Goal: Obtain resource: Obtain resource

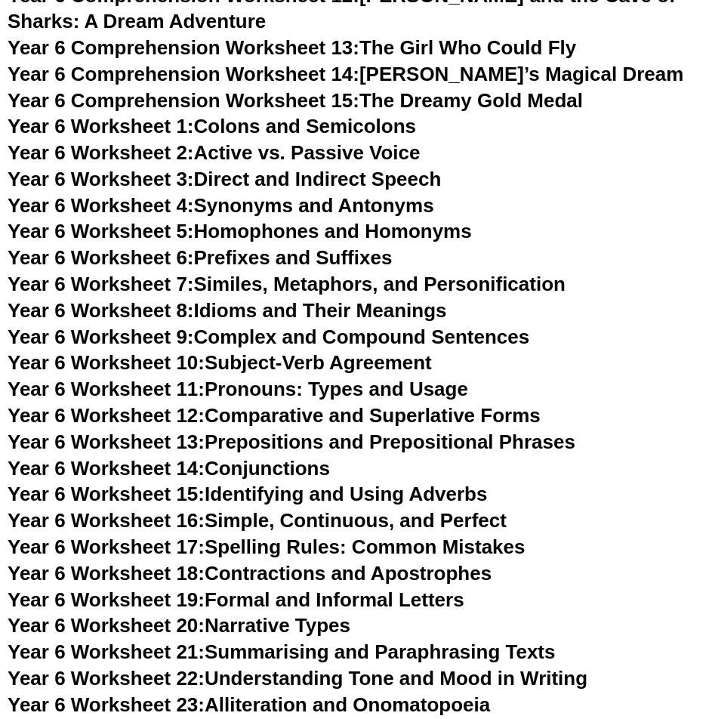
scroll to position [8870, 0]
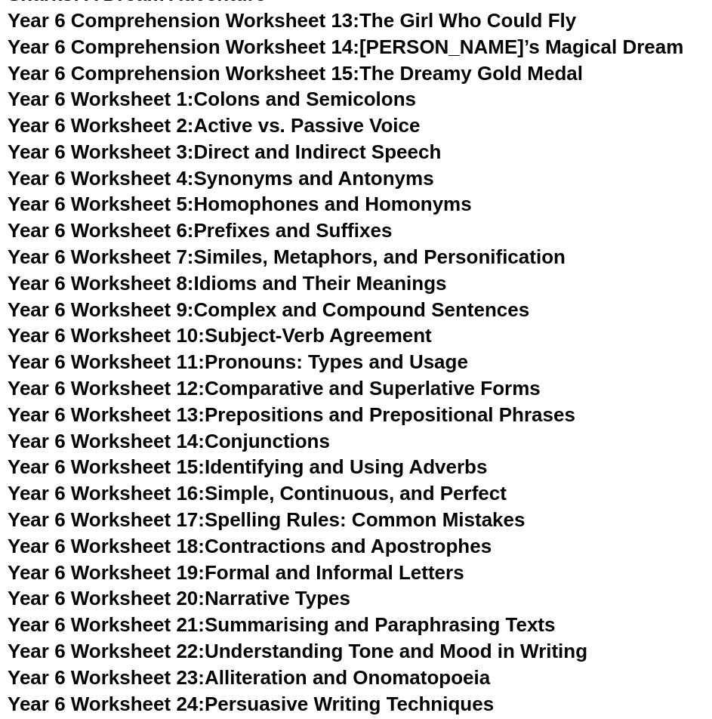
click at [165, 482] on span "Year 6 Worksheet 16:" at bounding box center [106, 493] width 197 height 23
click at [152, 272] on span "Year 6 Worksheet 8:" at bounding box center [101, 283] width 186 height 23
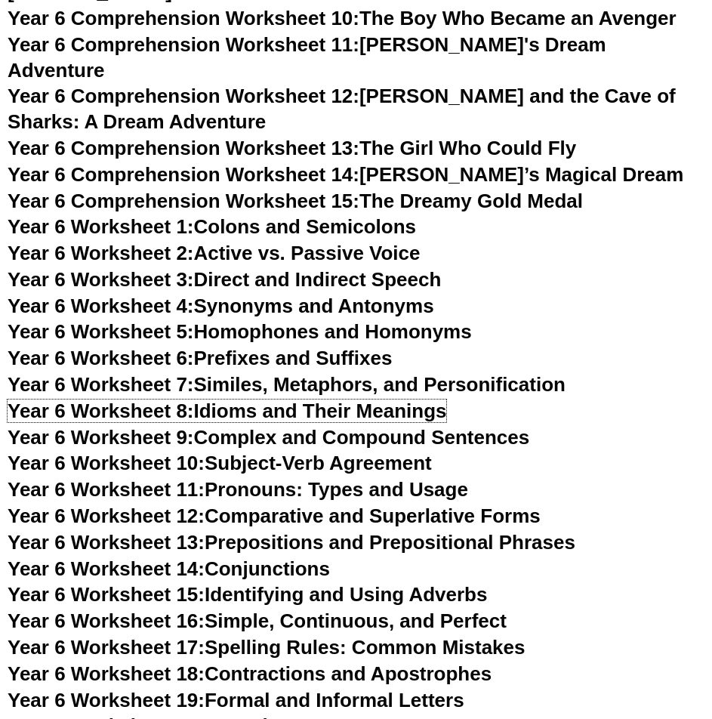
scroll to position [8643, 0]
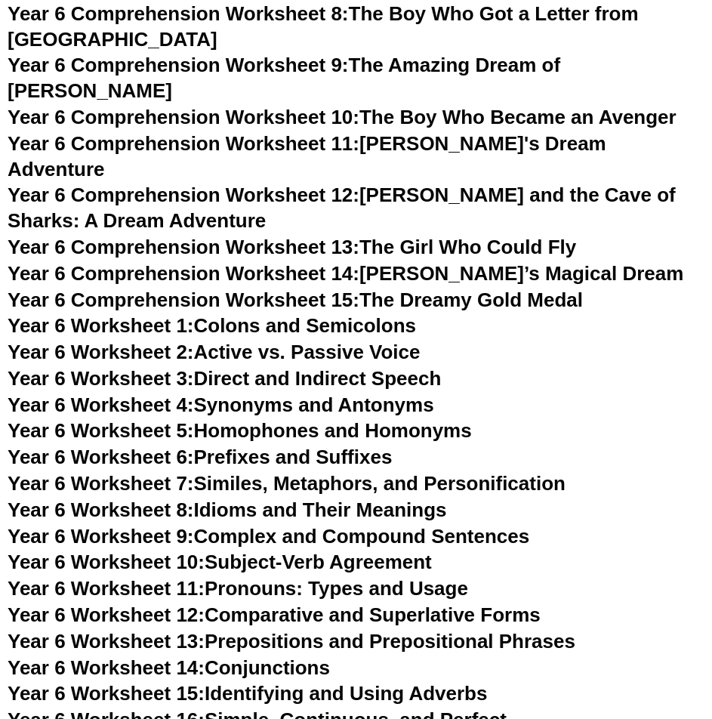
click at [174, 419] on span "Year 6 Worksheet 5:" at bounding box center [101, 430] width 186 height 23
click at [138, 314] on span "Year 6 Worksheet 1:" at bounding box center [101, 325] width 186 height 23
click at [146, 367] on span "Year 6 Worksheet 3:" at bounding box center [101, 378] width 186 height 23
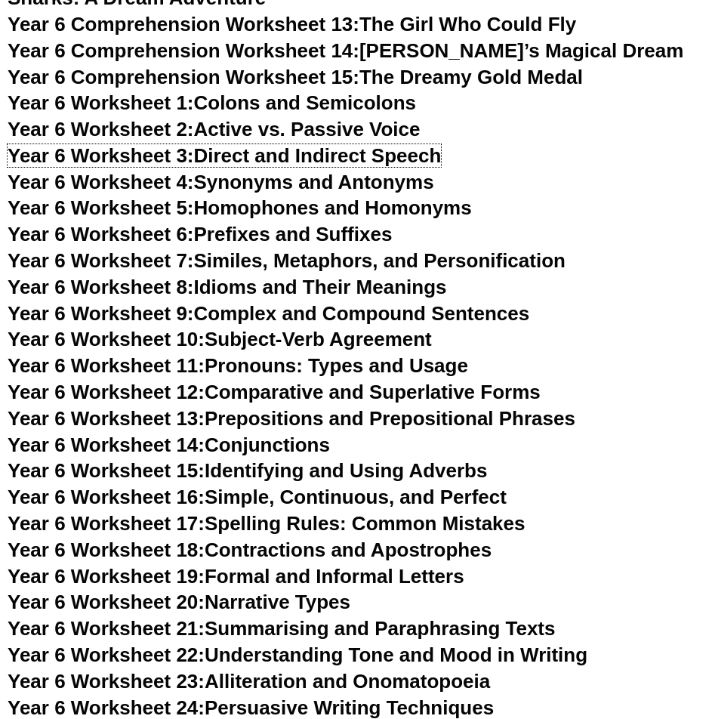
scroll to position [8870, 0]
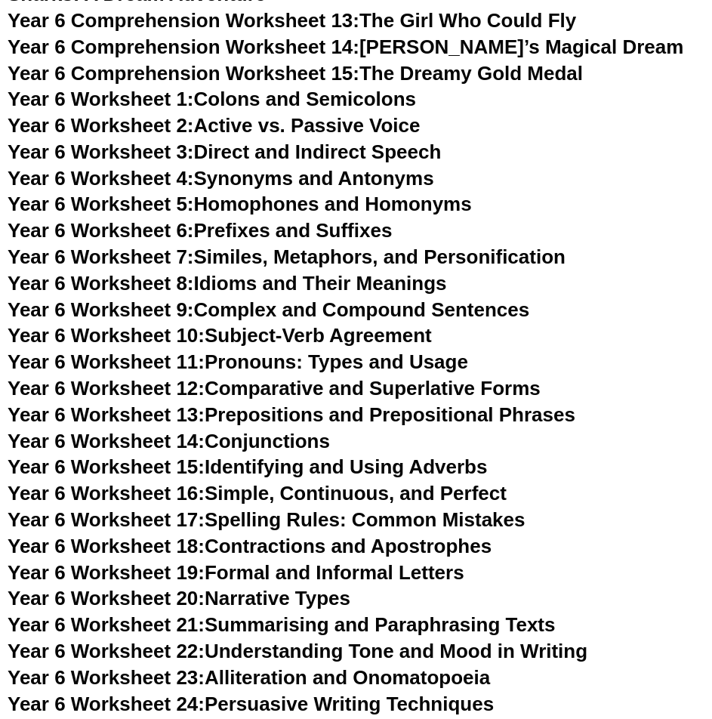
click at [163, 455] on span "Year 6 Worksheet 15:" at bounding box center [106, 466] width 197 height 23
click at [145, 639] on span "Year 6 Worksheet 22:" at bounding box center [106, 650] width 197 height 23
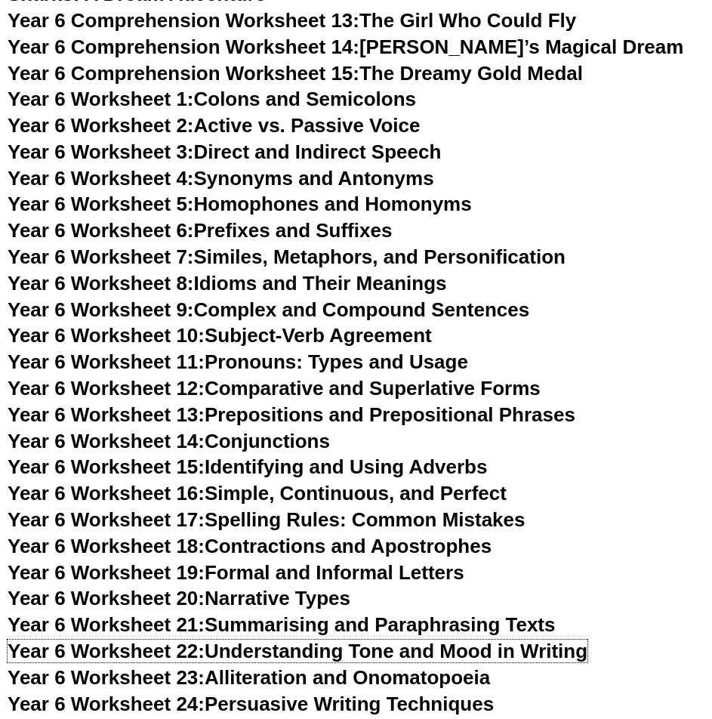
scroll to position [8945, 0]
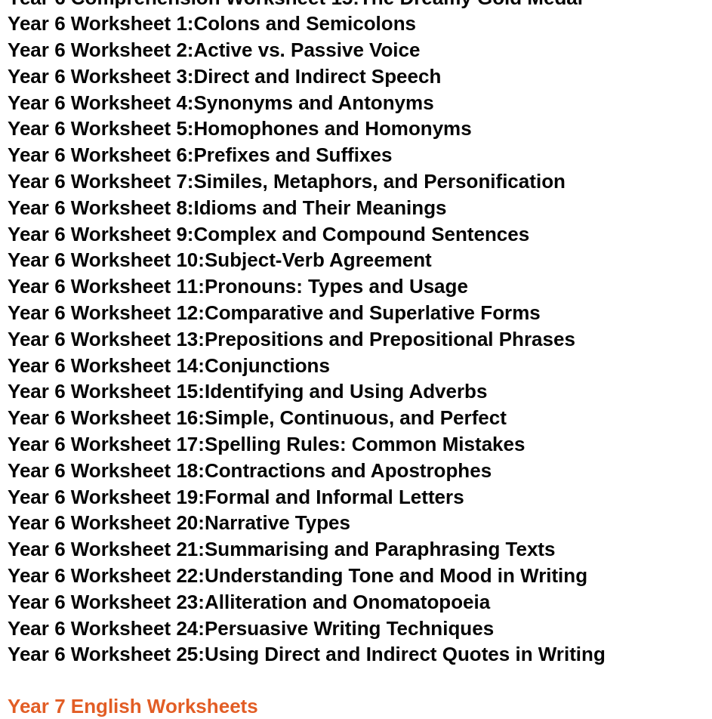
click at [162, 590] on span "Year 6 Worksheet 23:" at bounding box center [106, 601] width 197 height 23
click at [157, 433] on span "Year 6 Worksheet 17:" at bounding box center [106, 444] width 197 height 23
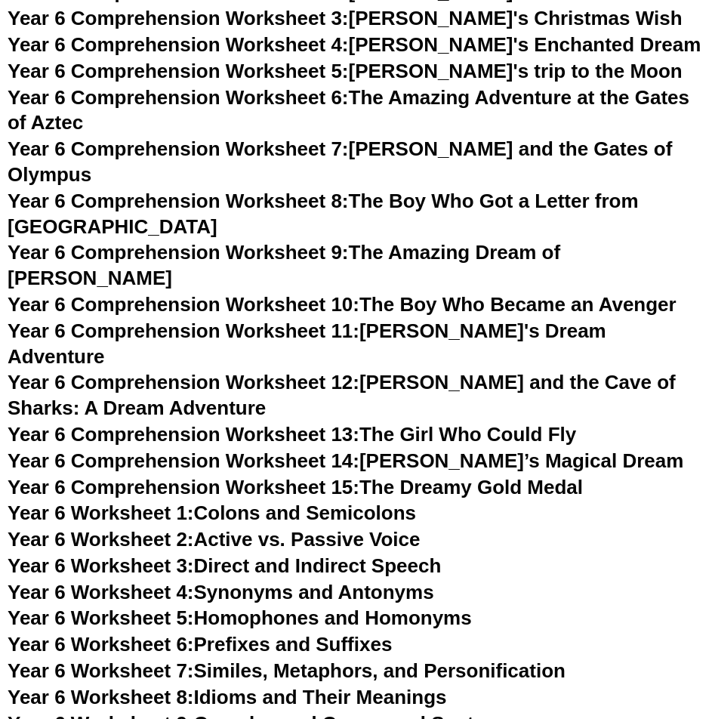
scroll to position [8417, 0]
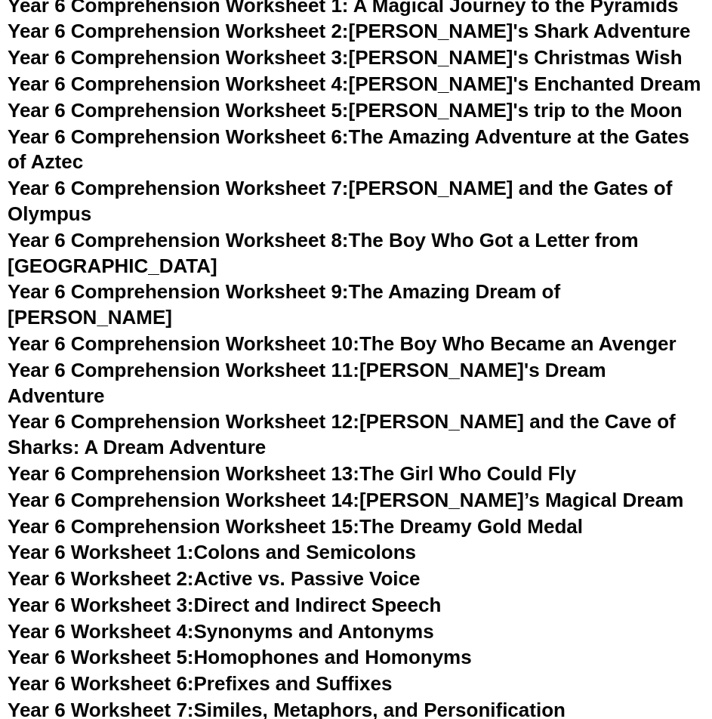
click at [313, 515] on span "Year 6 Comprehension Worksheet 15:" at bounding box center [184, 526] width 352 height 23
click at [403, 488] on link "Year 6 Comprehension Worksheet 14: [PERSON_NAME]’s Magical Dream" at bounding box center [346, 499] width 676 height 23
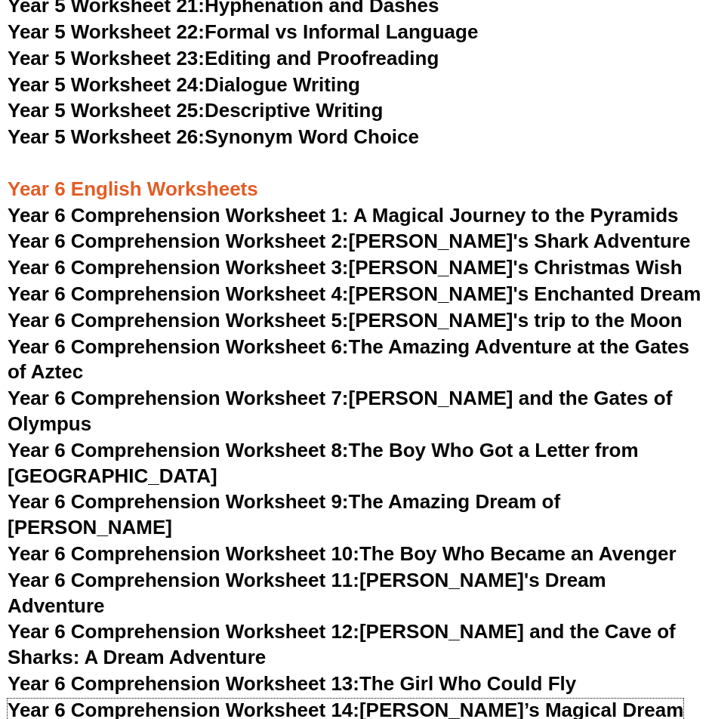
scroll to position [8190, 0]
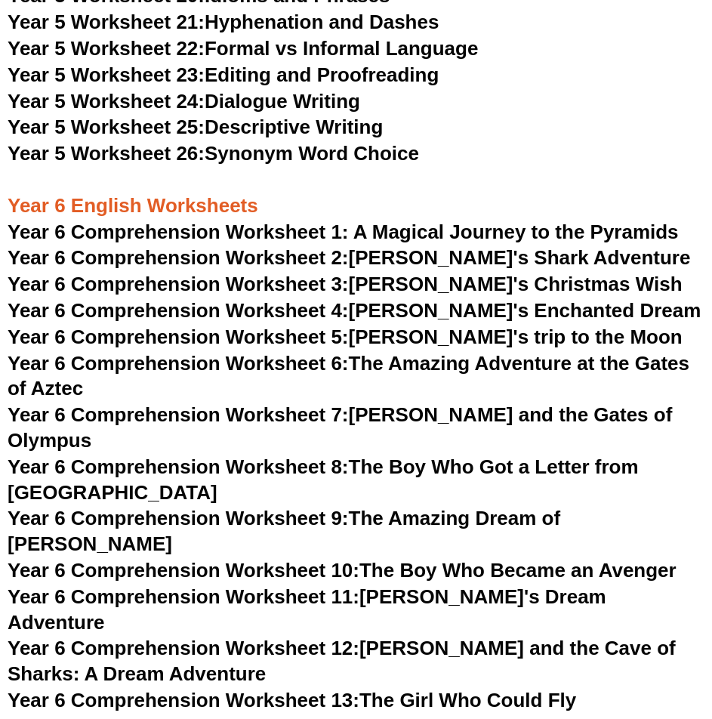
click at [446, 246] on link "Year 6 Comprehension Worksheet 2: [PERSON_NAME]'s Shark Adventure" at bounding box center [349, 257] width 682 height 23
